Goal: Transaction & Acquisition: Book appointment/travel/reservation

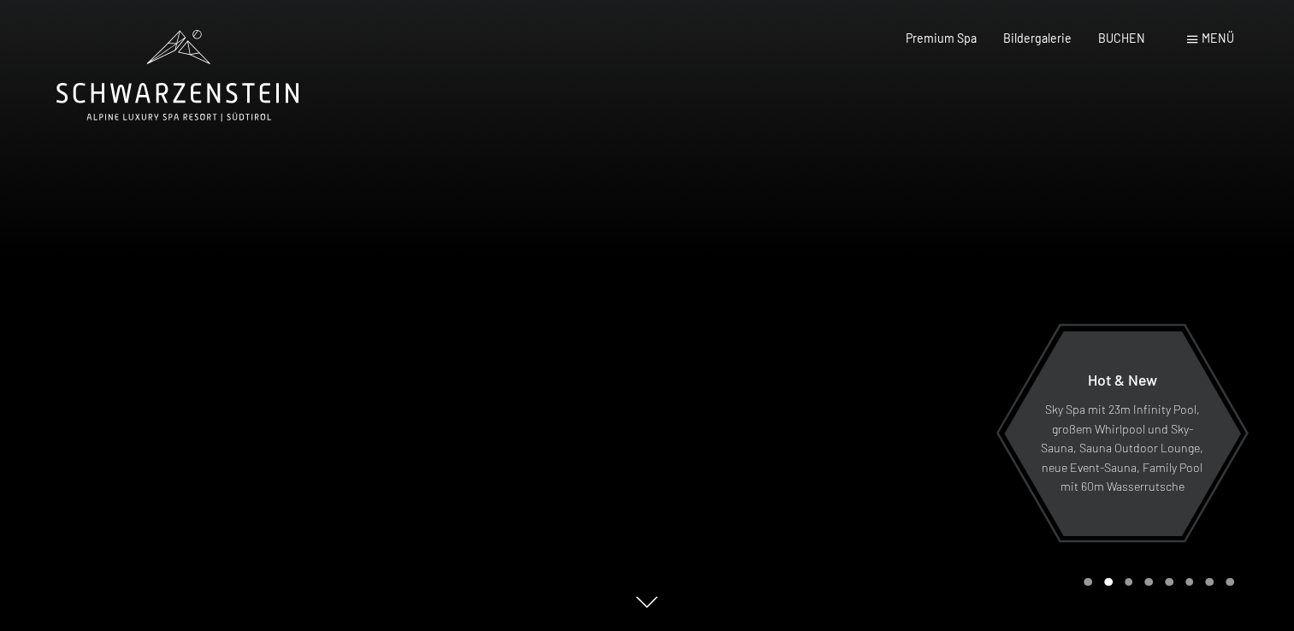
click at [1209, 39] on span "Menü" at bounding box center [1217, 38] width 32 height 15
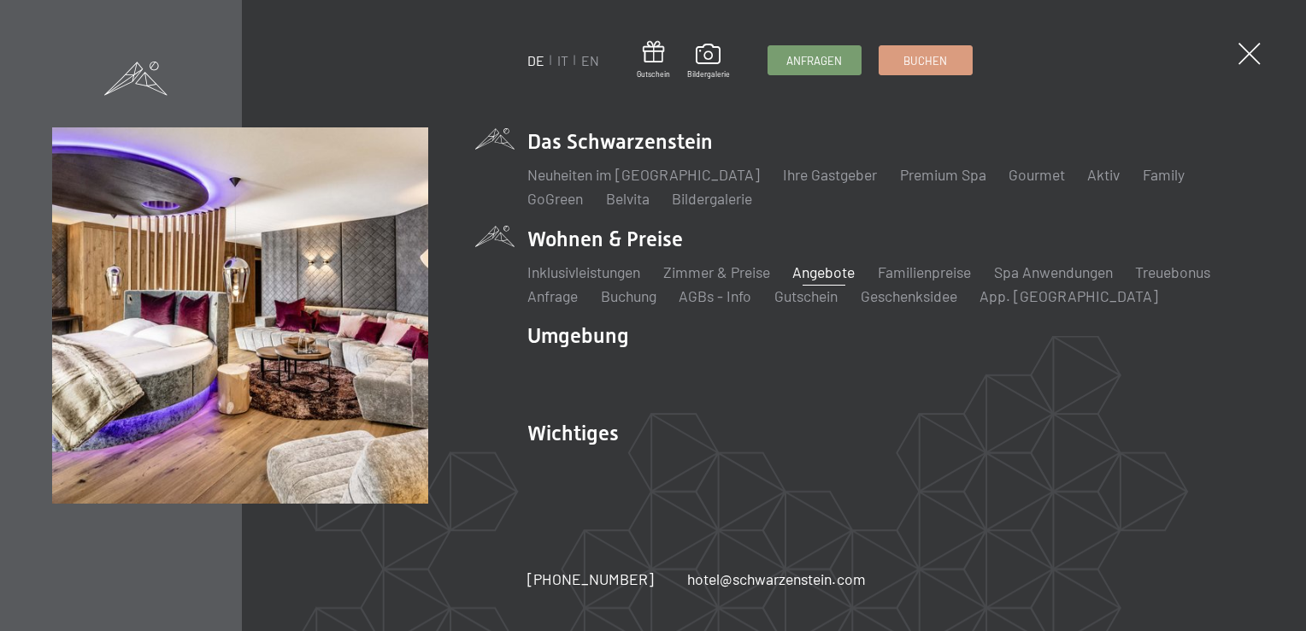
click at [822, 274] on link "Angebote" at bounding box center [824, 271] width 62 height 19
click at [907, 273] on link "Familienpreise" at bounding box center [924, 271] width 93 height 19
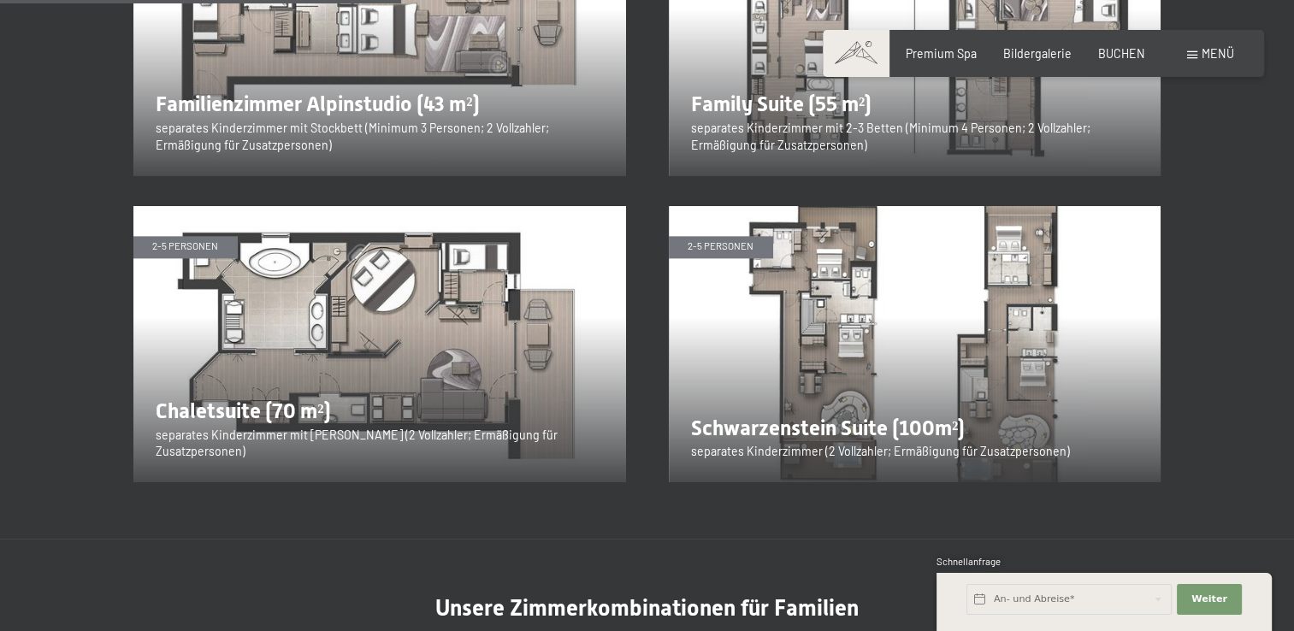
scroll to position [1966, 0]
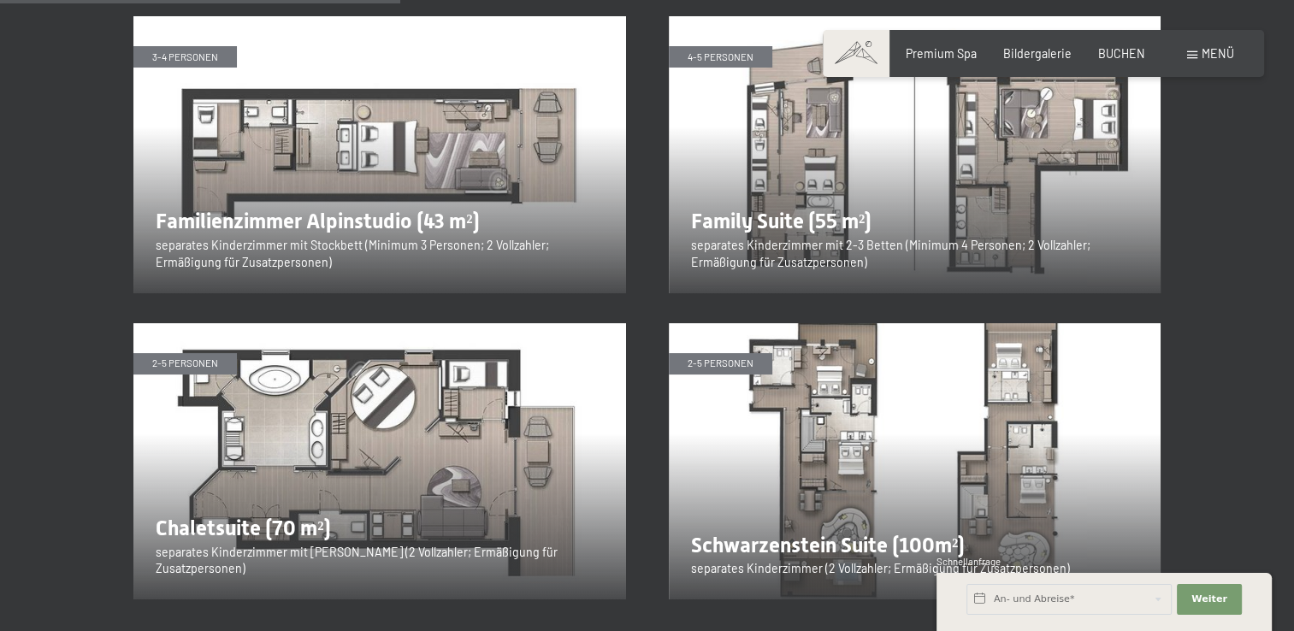
click at [479, 94] on img at bounding box center [379, 154] width 492 height 277
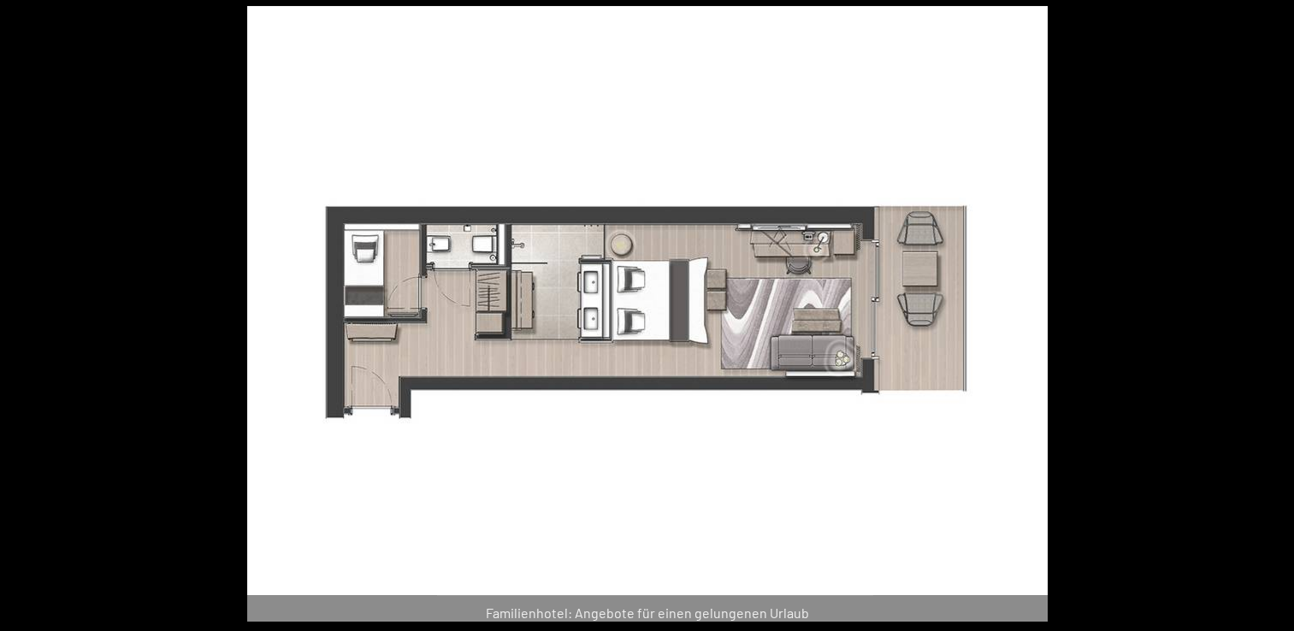
click at [1111, 282] on div at bounding box center [647, 315] width 1294 height 631
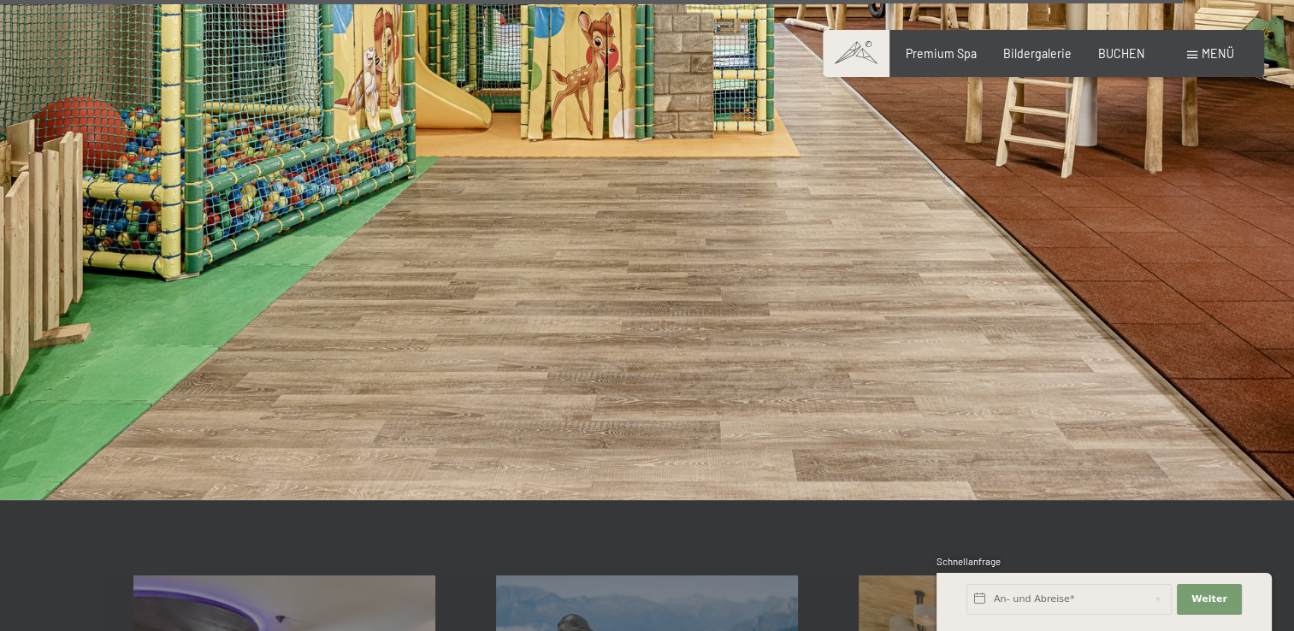
scroll to position [5814, 0]
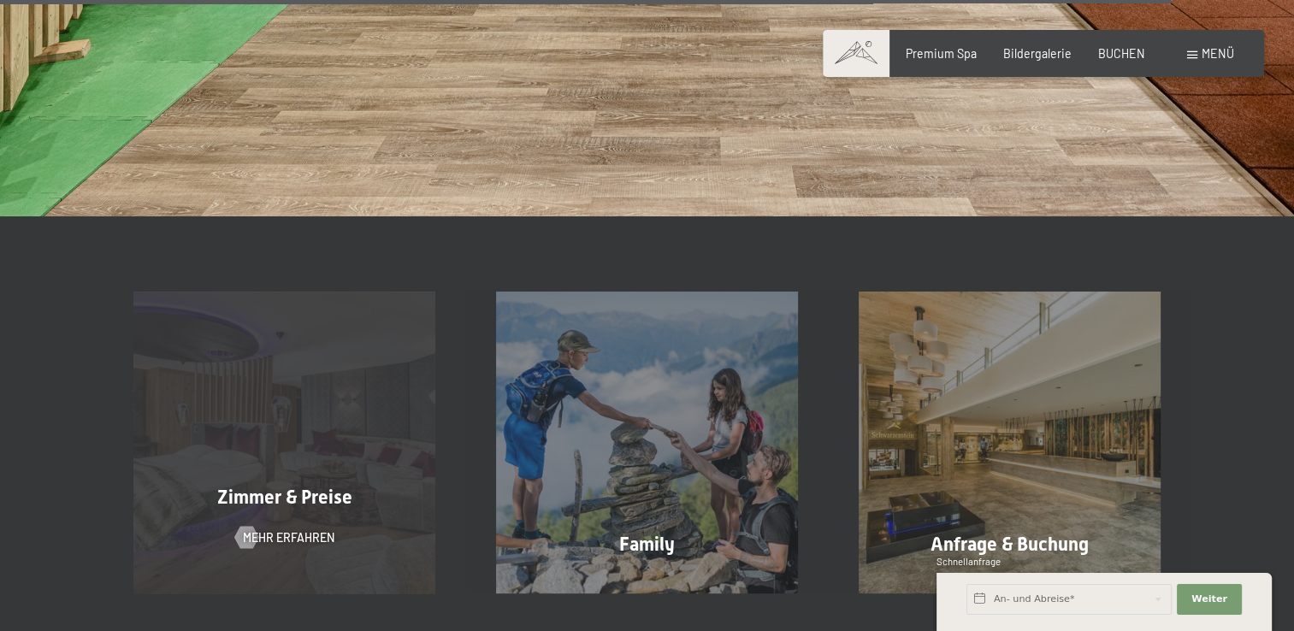
click at [388, 388] on div "Zimmer & Preise Mehr erfahren" at bounding box center [284, 443] width 362 height 302
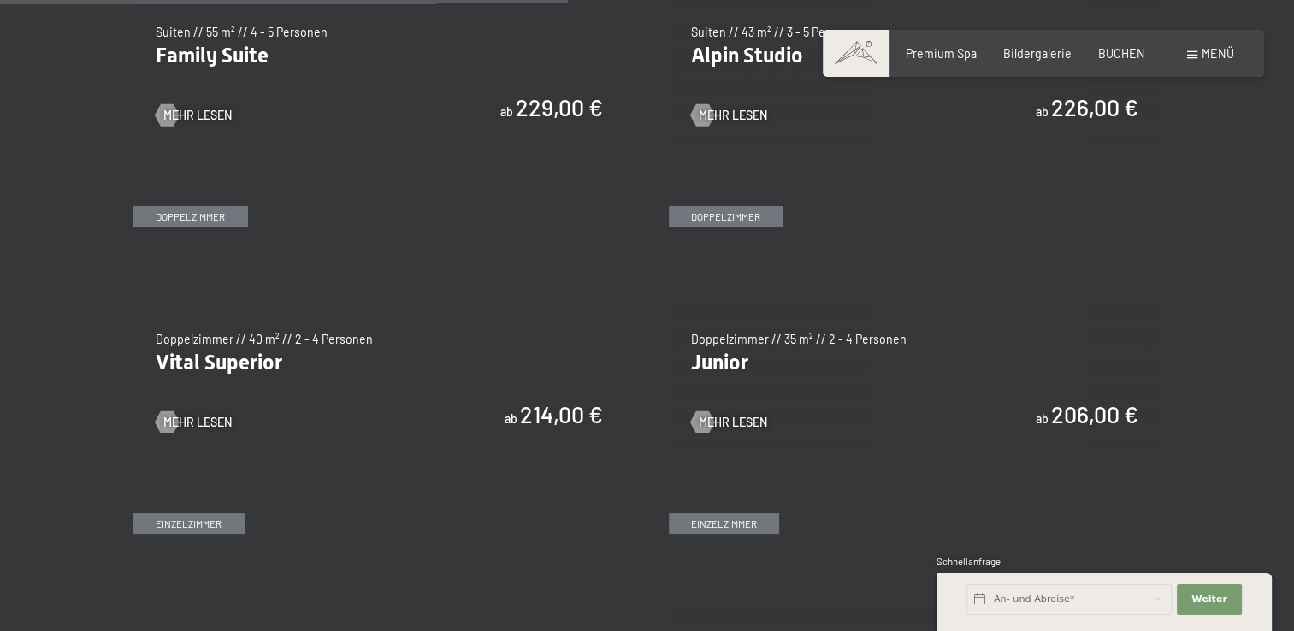
scroll to position [2052, 0]
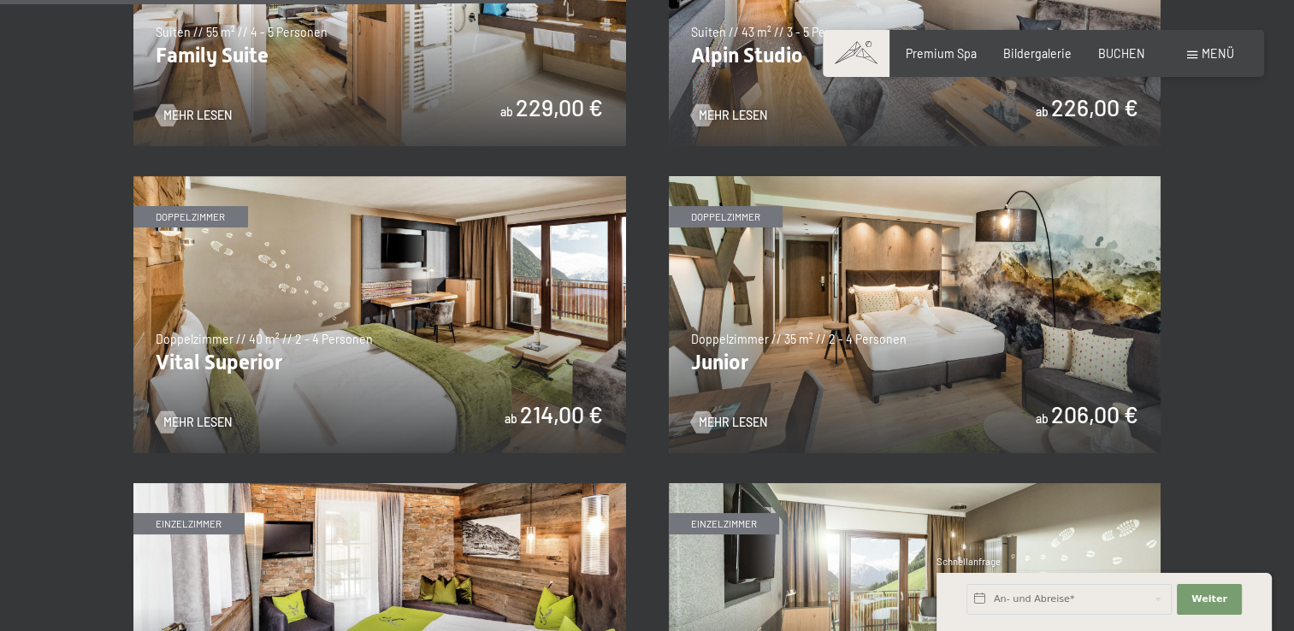
click at [1045, 311] on img at bounding box center [915, 314] width 492 height 277
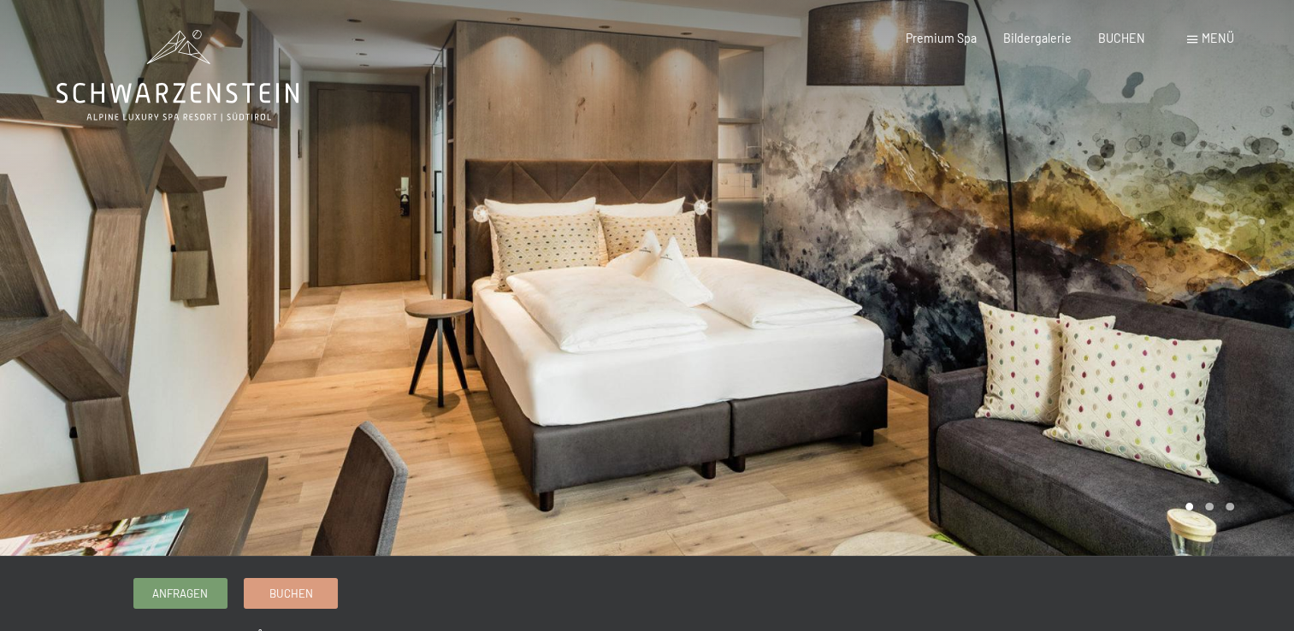
click at [1120, 301] on div at bounding box center [970, 278] width 647 height 556
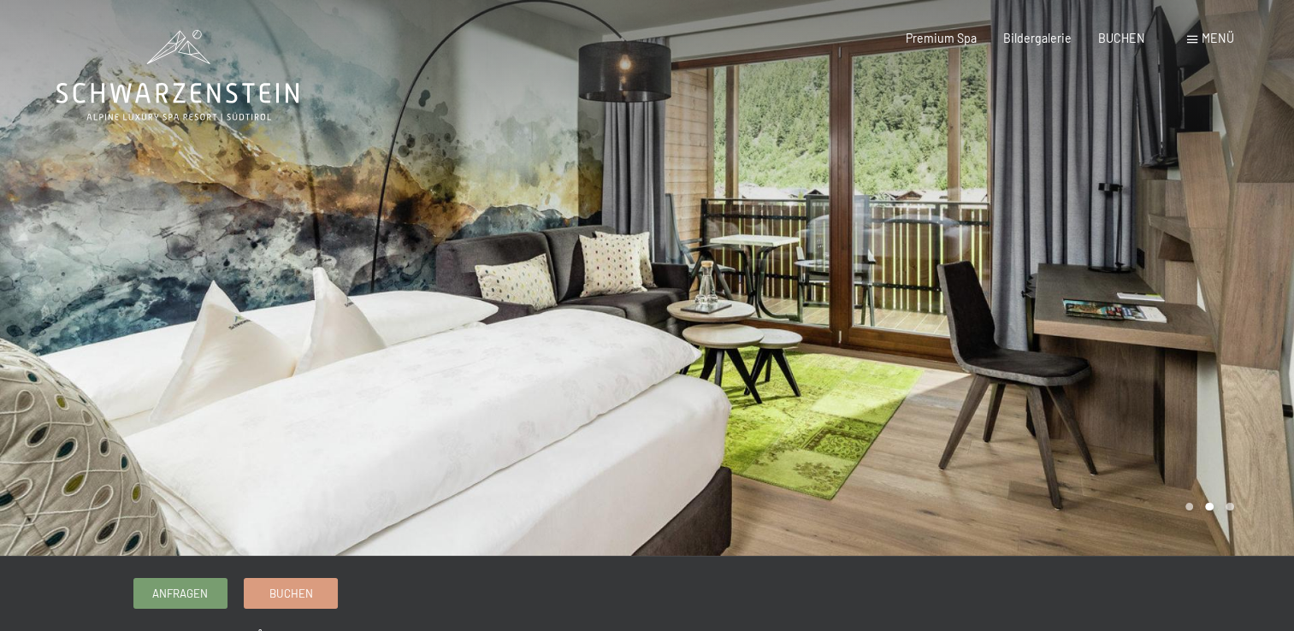
click at [1134, 290] on div at bounding box center [970, 278] width 647 height 556
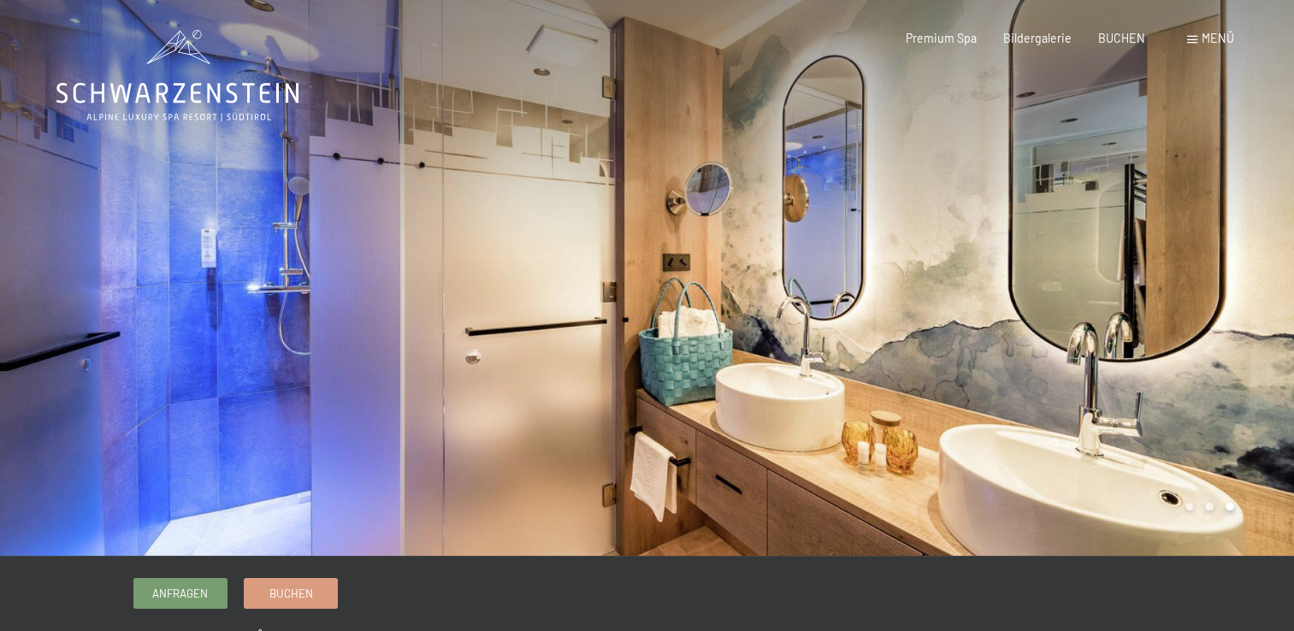
click at [1134, 290] on div at bounding box center [970, 278] width 647 height 556
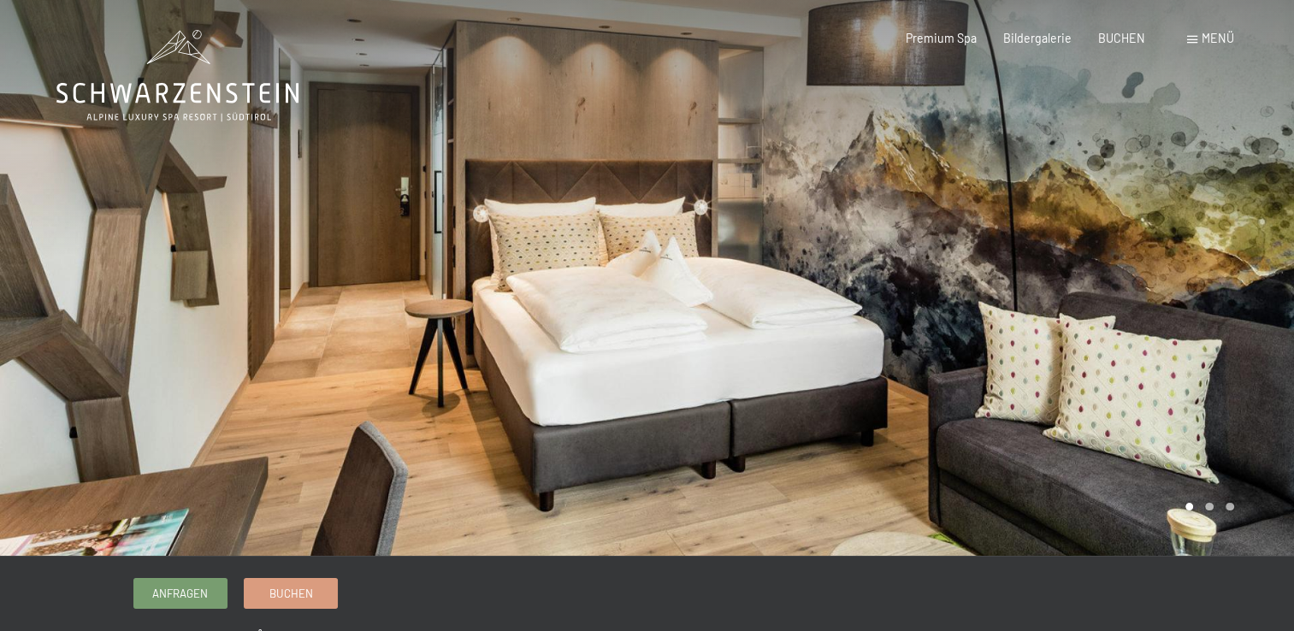
click at [1134, 290] on div at bounding box center [970, 278] width 647 height 556
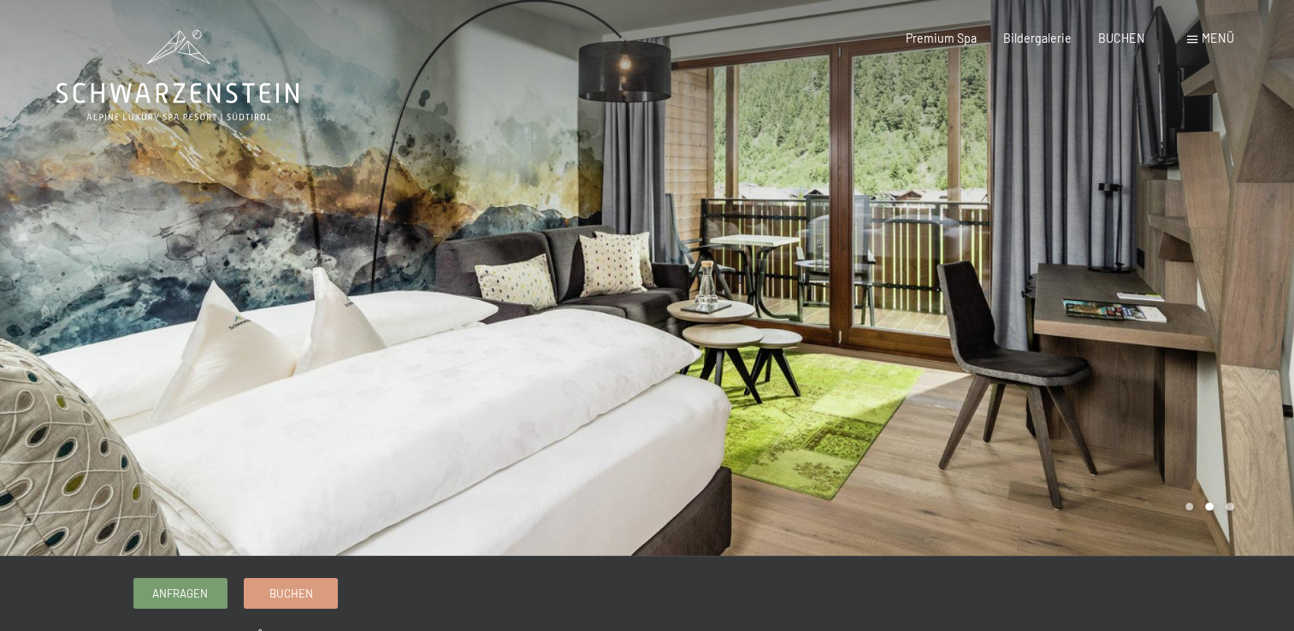
click at [1134, 290] on div at bounding box center [970, 278] width 647 height 556
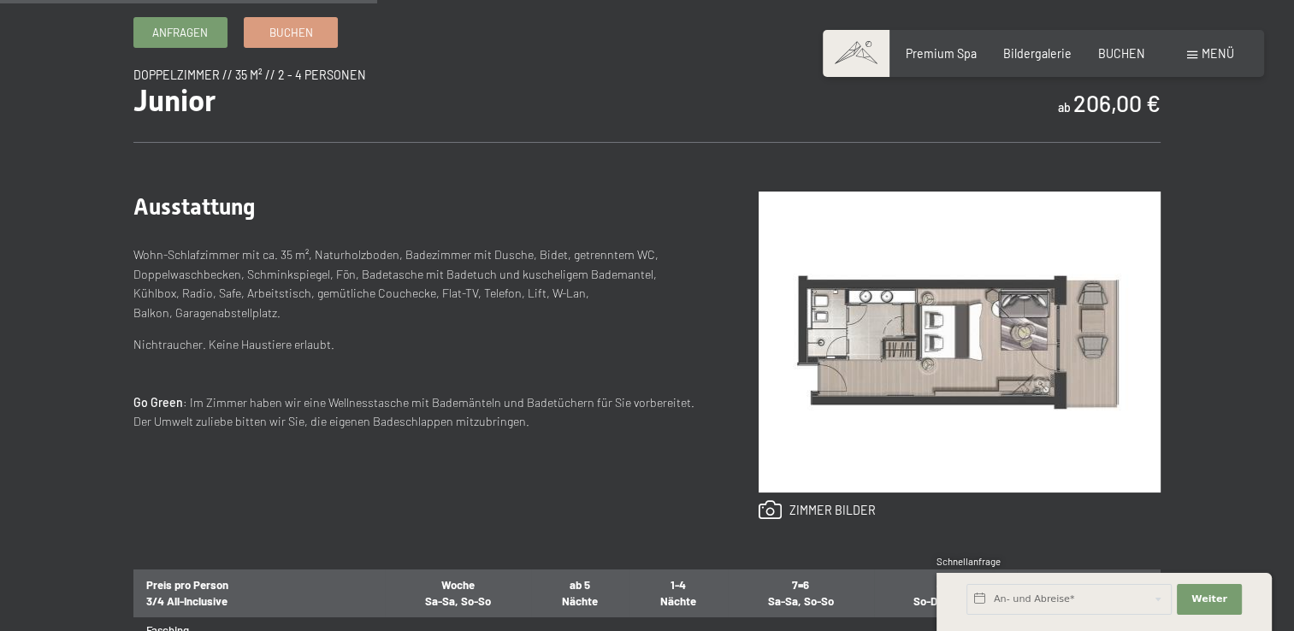
scroll to position [513, 0]
